Goal: Information Seeking & Learning: Learn about a topic

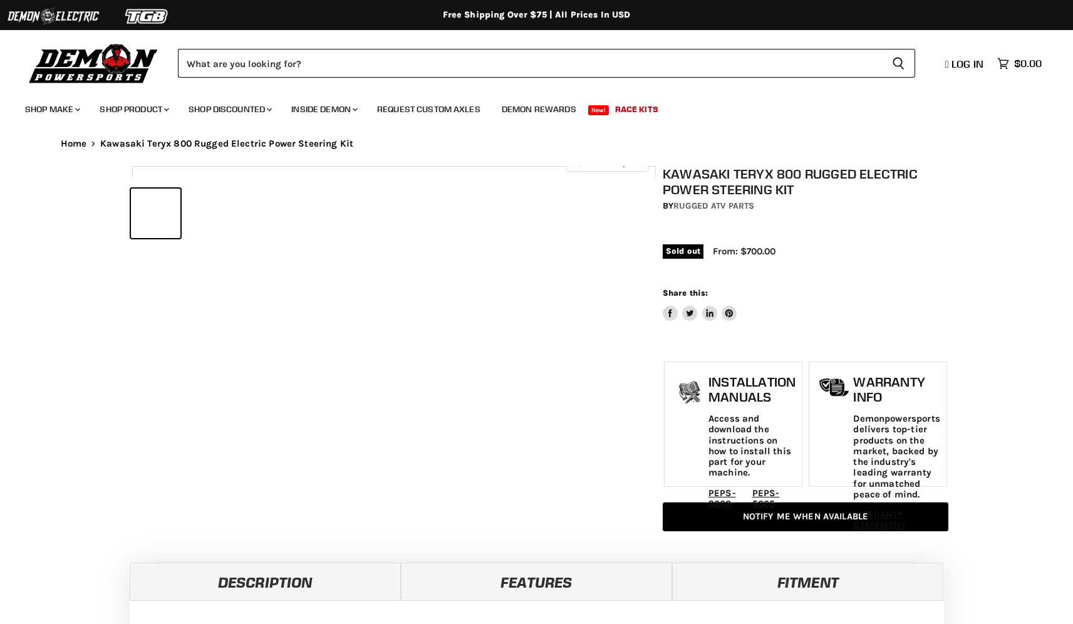
select select "******"
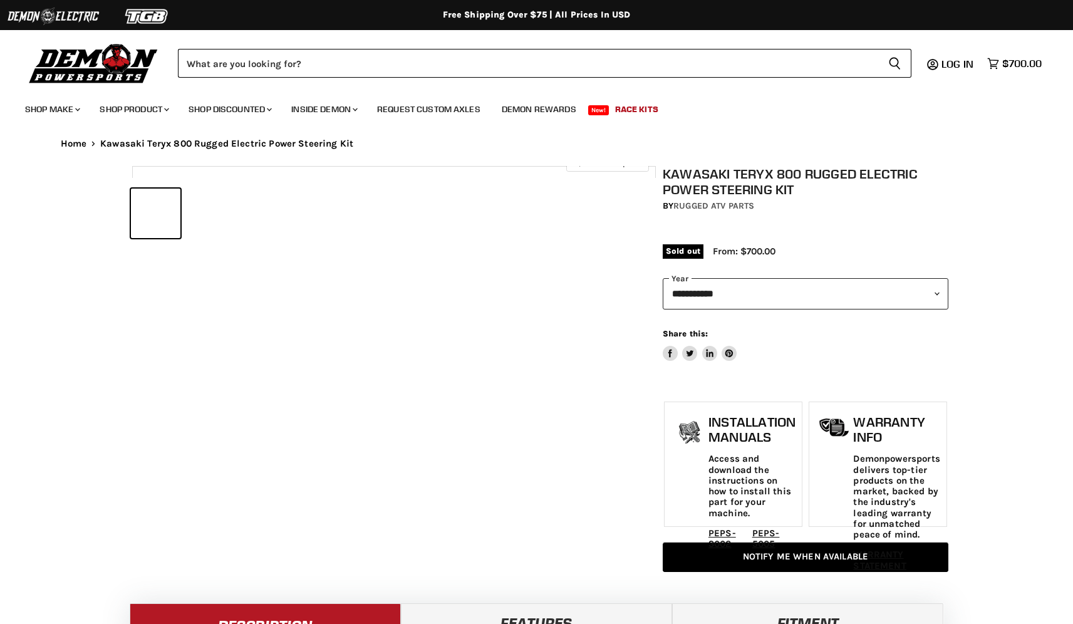
select select "******"
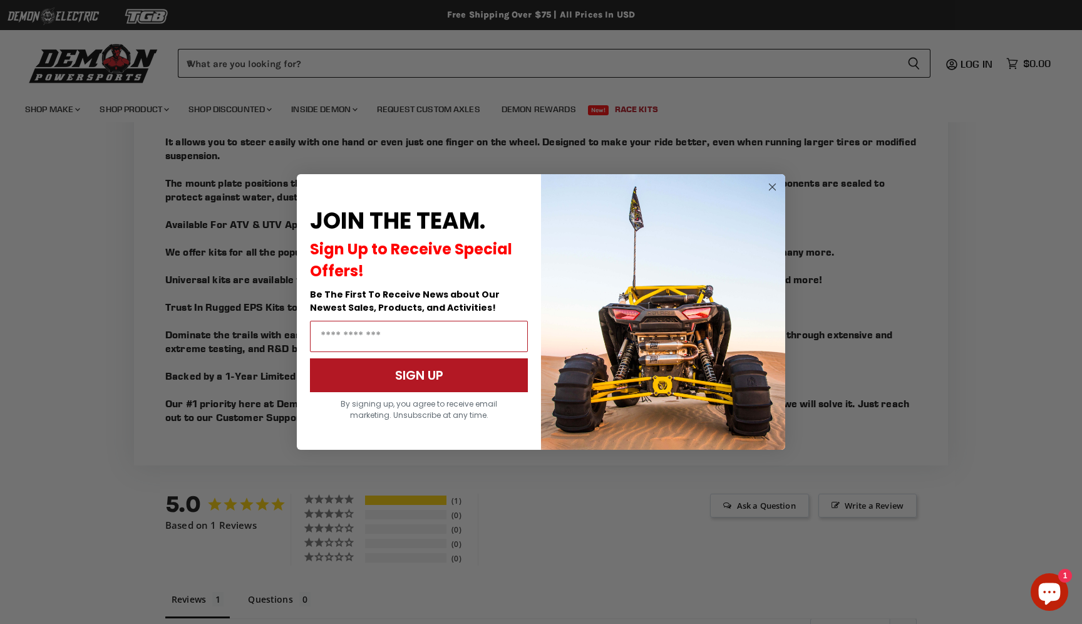
scroll to position [1161, 0]
